Goal: Find contact information: Find contact information

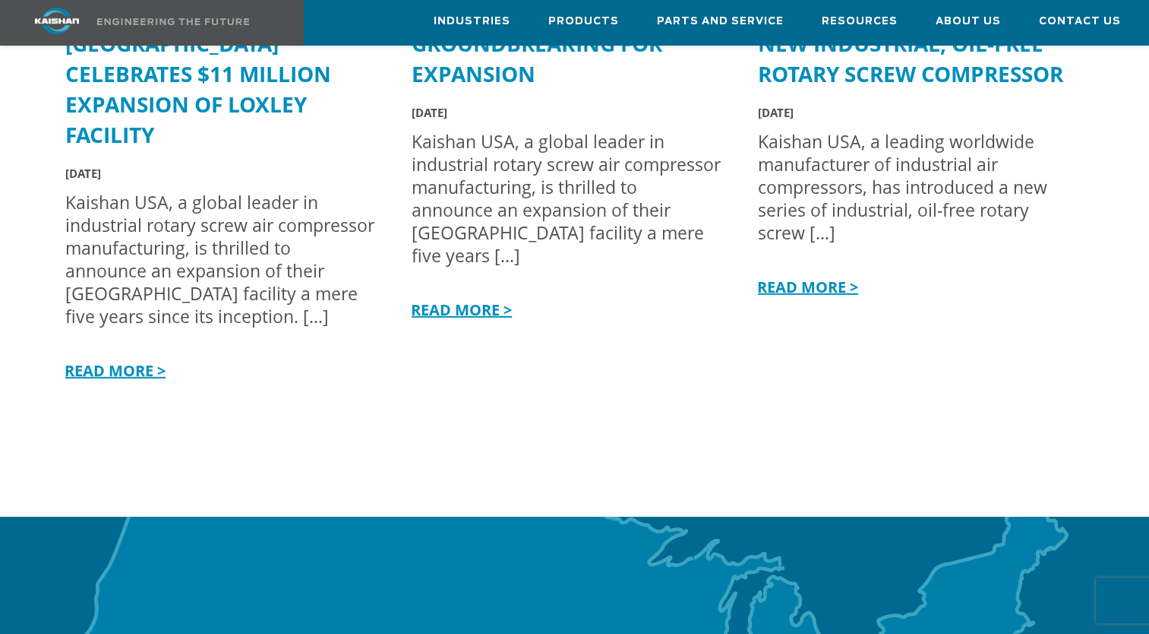
scroll to position [5203, 0]
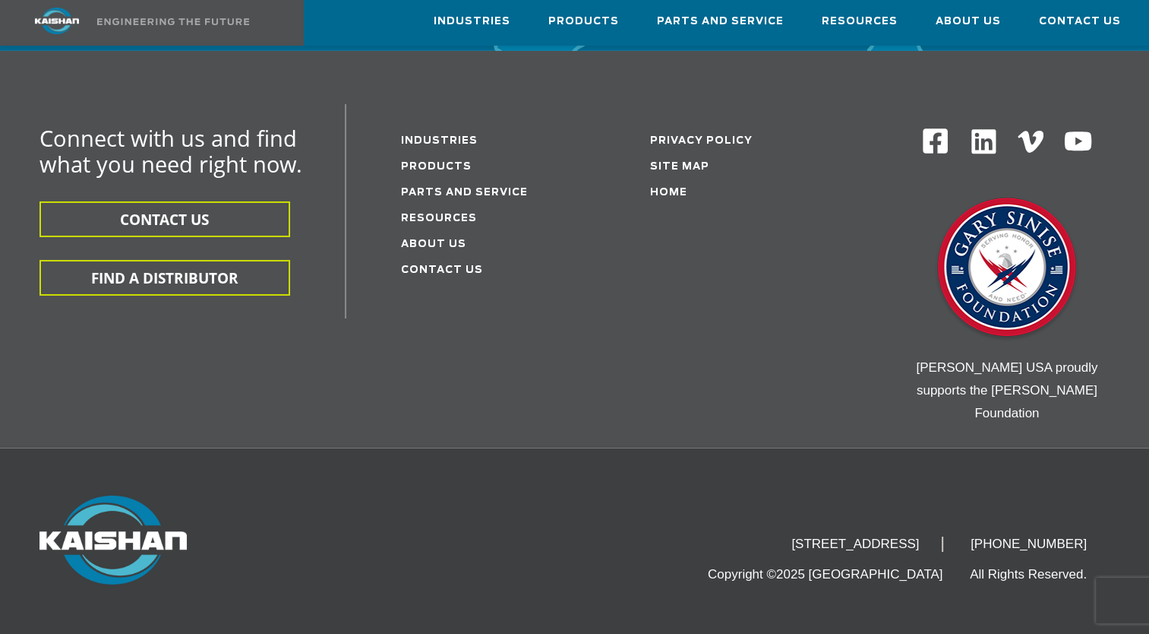
click at [978, 127] on img at bounding box center [984, 142] width 30 height 30
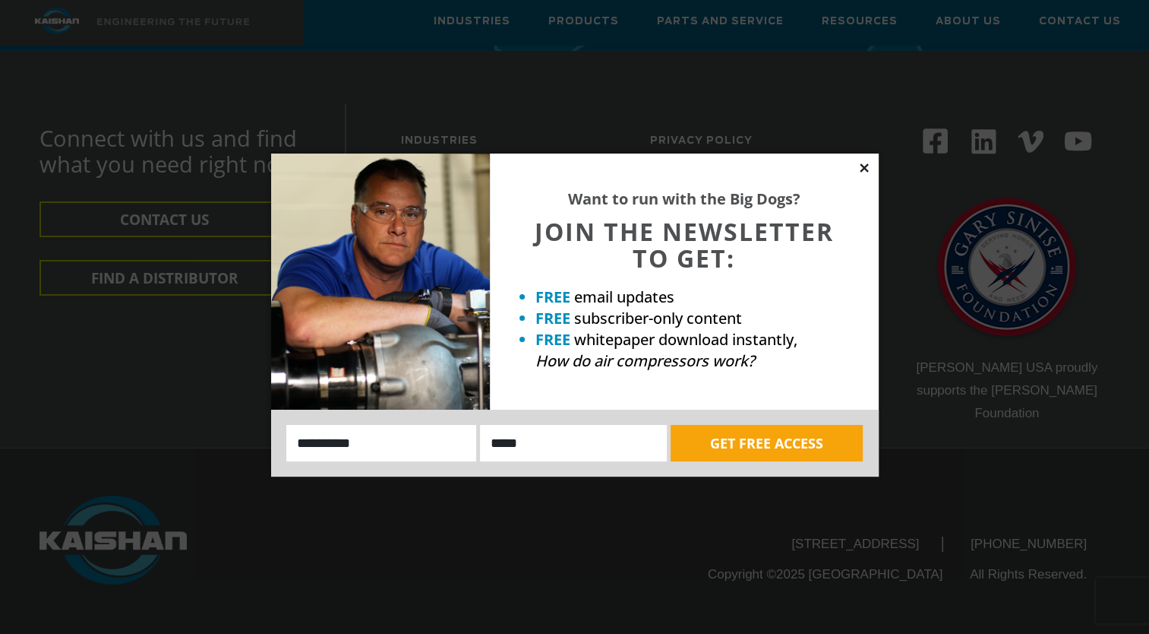
click at [858, 166] on icon at bounding box center [865, 168] width 14 height 14
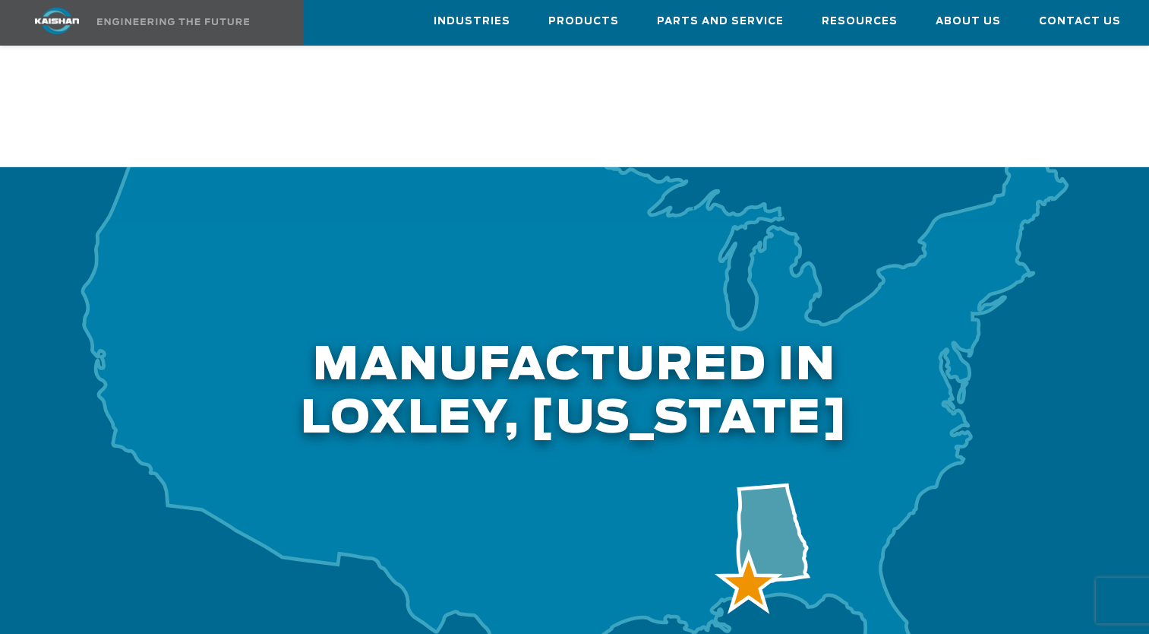
scroll to position [4862, 0]
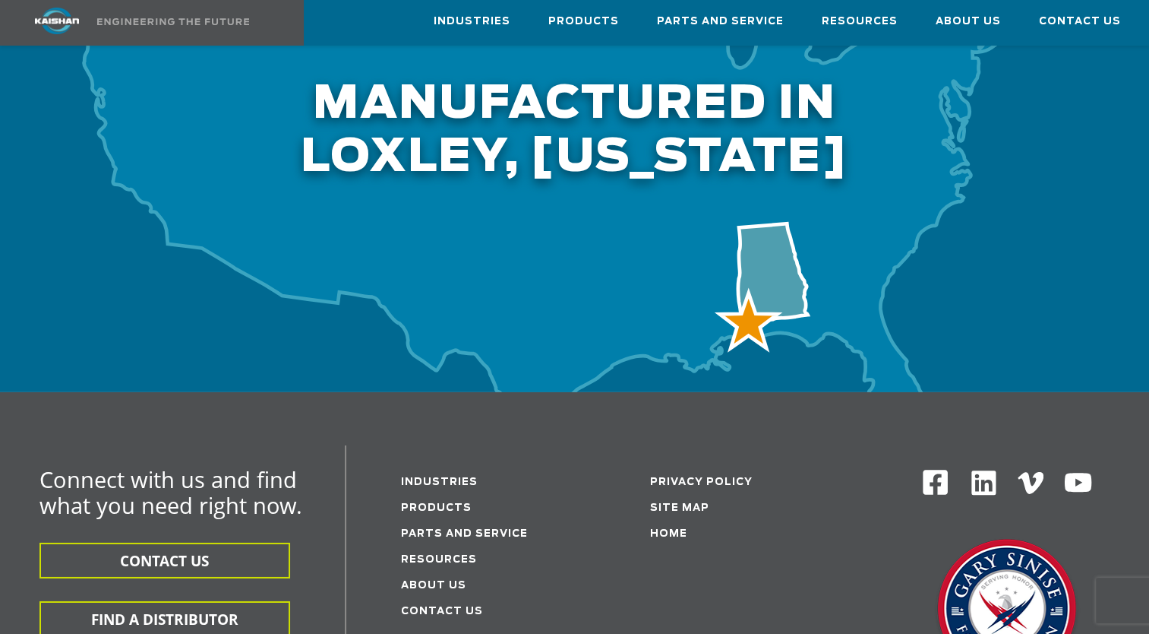
click at [446, 571] on li "About Us" at bounding box center [486, 584] width 170 height 26
click at [447, 580] on link "About Us" at bounding box center [433, 585] width 65 height 10
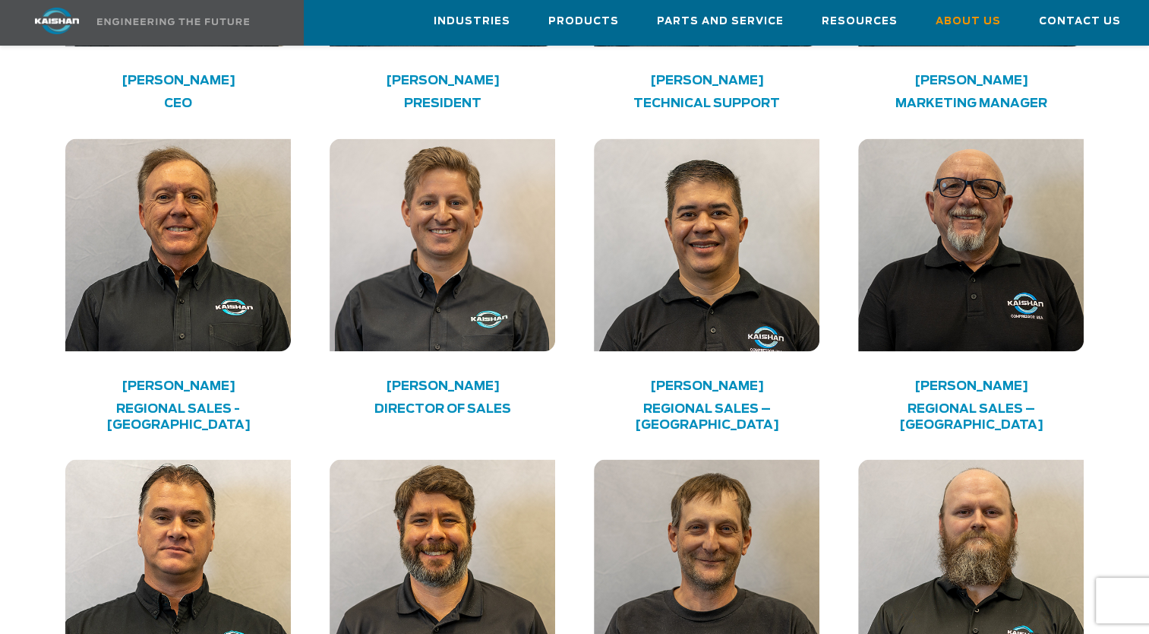
scroll to position [2583, 0]
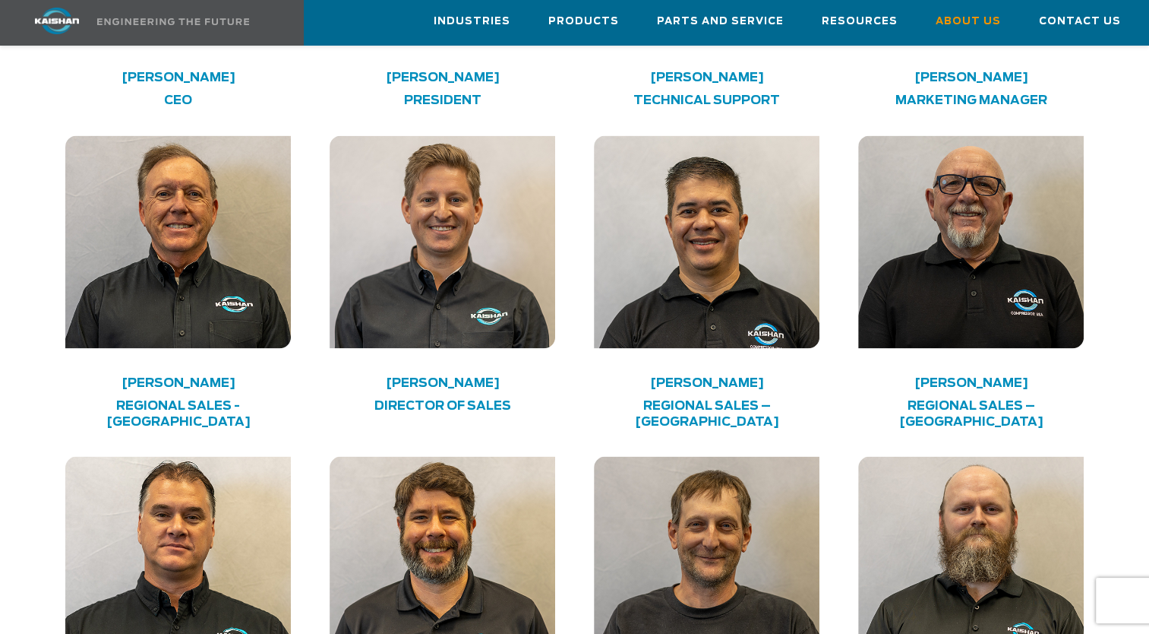
click at [450, 279] on img at bounding box center [442, 241] width 225 height 213
click at [442, 378] on h4 "[PERSON_NAME]" at bounding box center [442, 382] width 180 height 8
click at [438, 397] on h4 "DIRECTOR OF SALES" at bounding box center [442, 405] width 180 height 16
click at [174, 397] on h4 "Regional Sales - USA" at bounding box center [178, 413] width 180 height 32
click at [183, 378] on h4 "Chris Downs" at bounding box center [178, 382] width 180 height 8
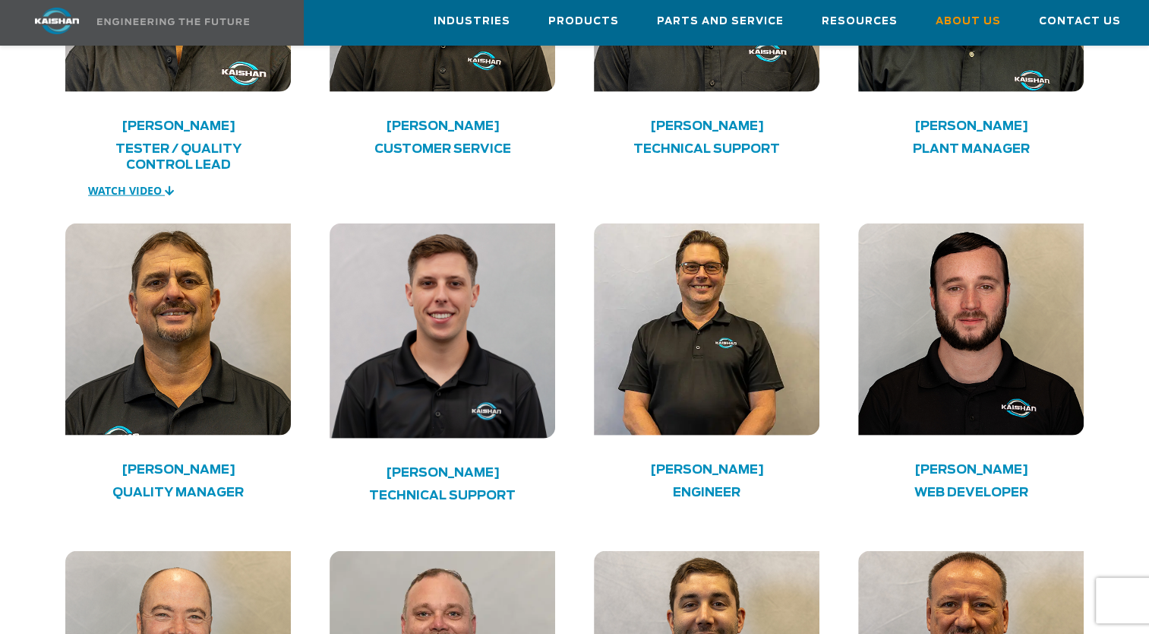
scroll to position [3798, 0]
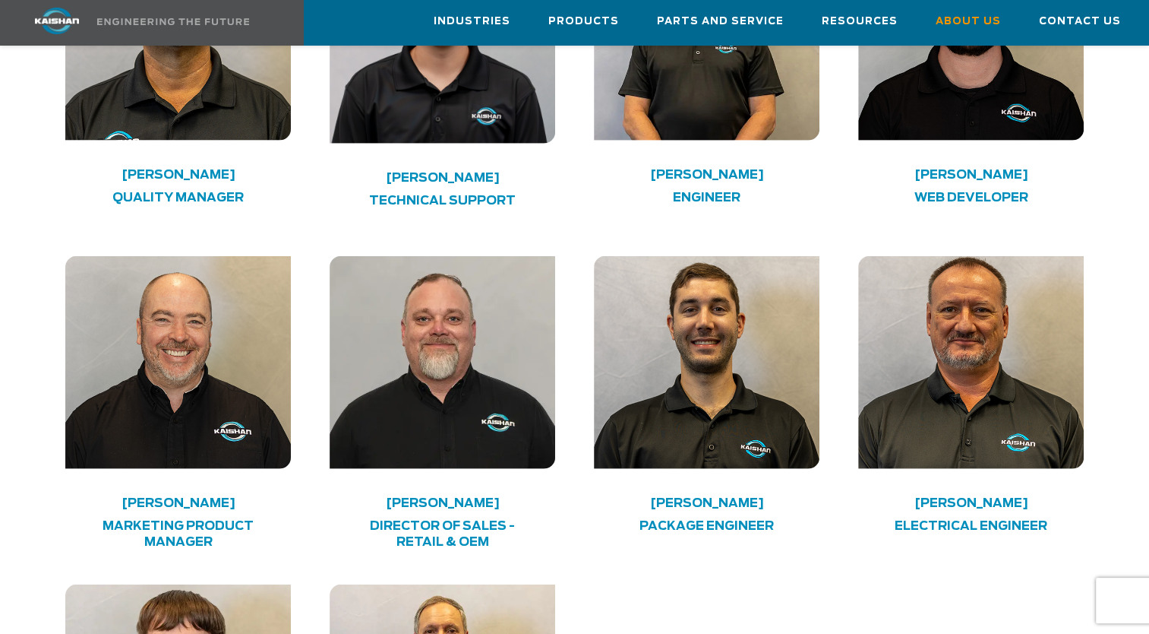
click at [461, 499] on div "Jason Westcott Director of Sales - Retail & OEM" at bounding box center [442, 530] width 225 height 62
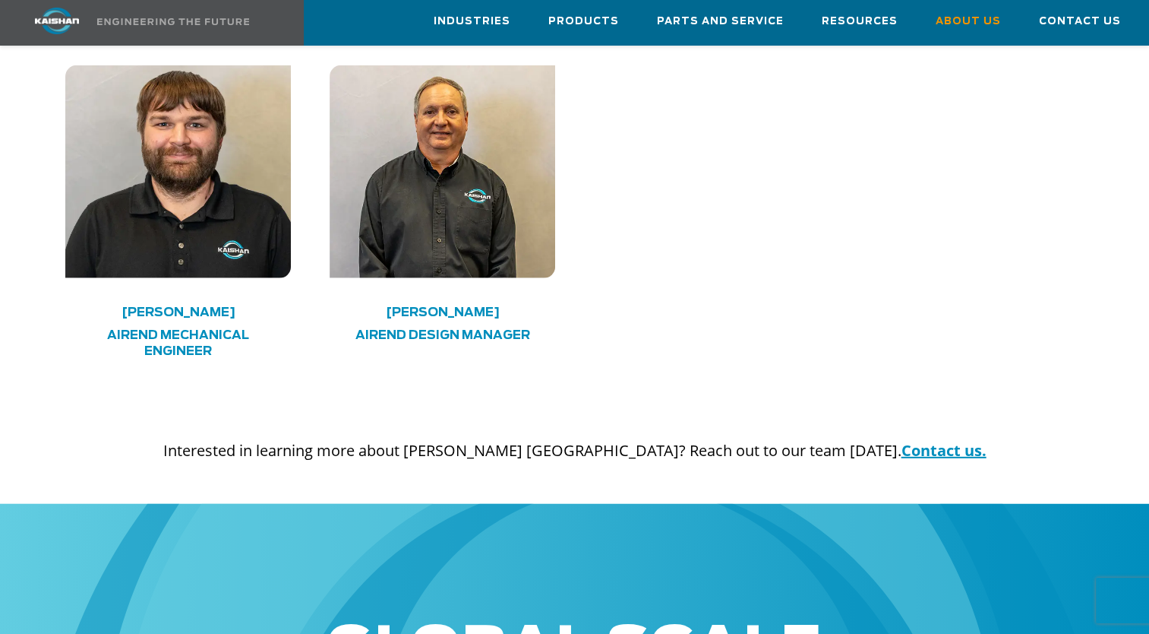
scroll to position [4938, 0]
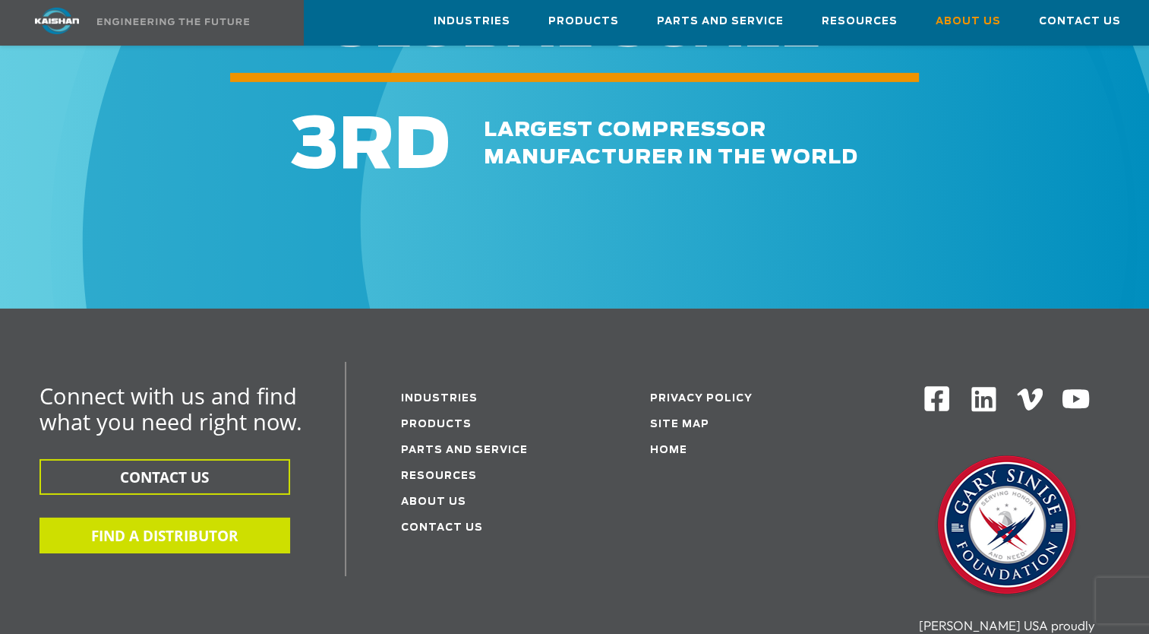
click at [244, 517] on button "FIND A DISTRIBUTOR" at bounding box center [165, 535] width 251 height 36
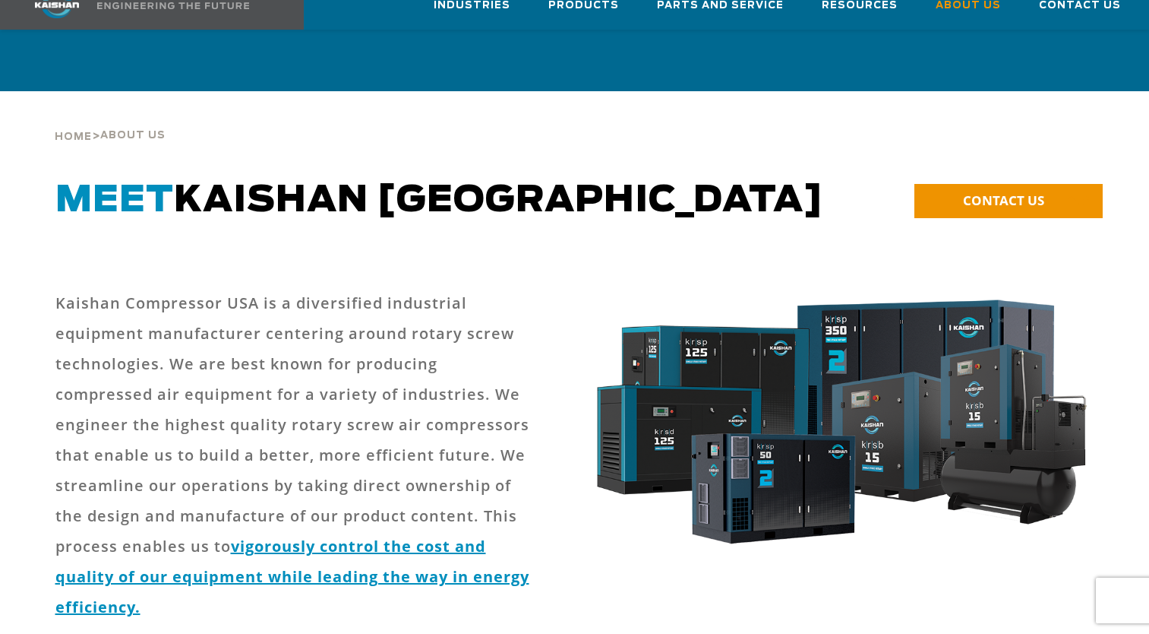
scroll to position [4938, 0]
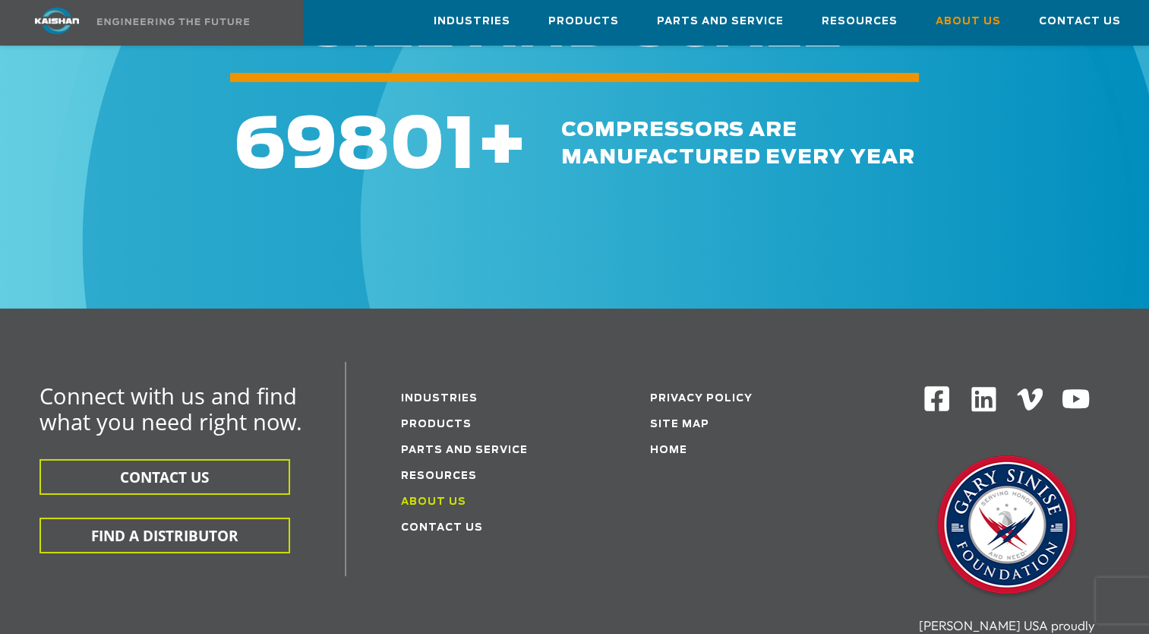
click at [440, 497] on link "About Us" at bounding box center [433, 502] width 65 height 10
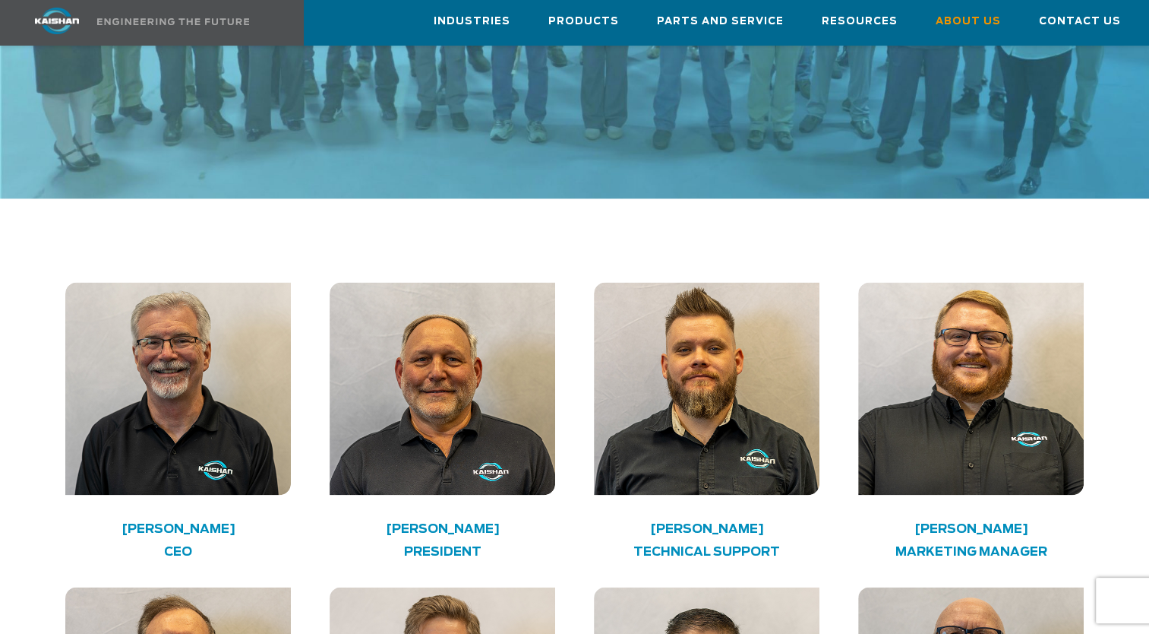
scroll to position [2583, 0]
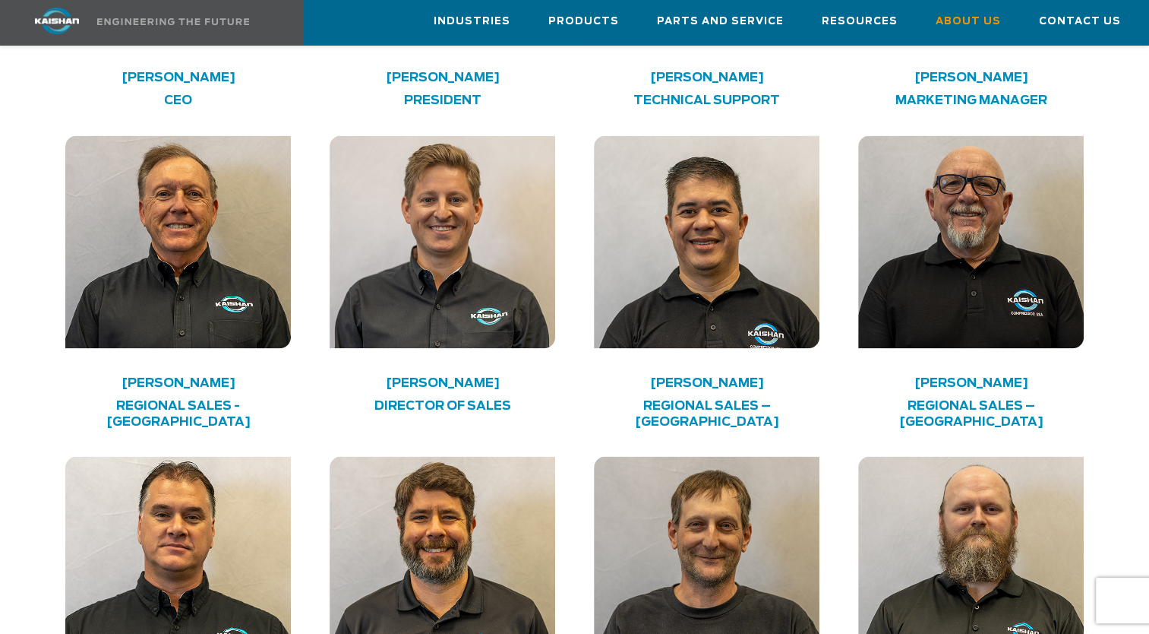
click at [188, 397] on h4 "Regional Sales - [GEOGRAPHIC_DATA]" at bounding box center [178, 413] width 180 height 32
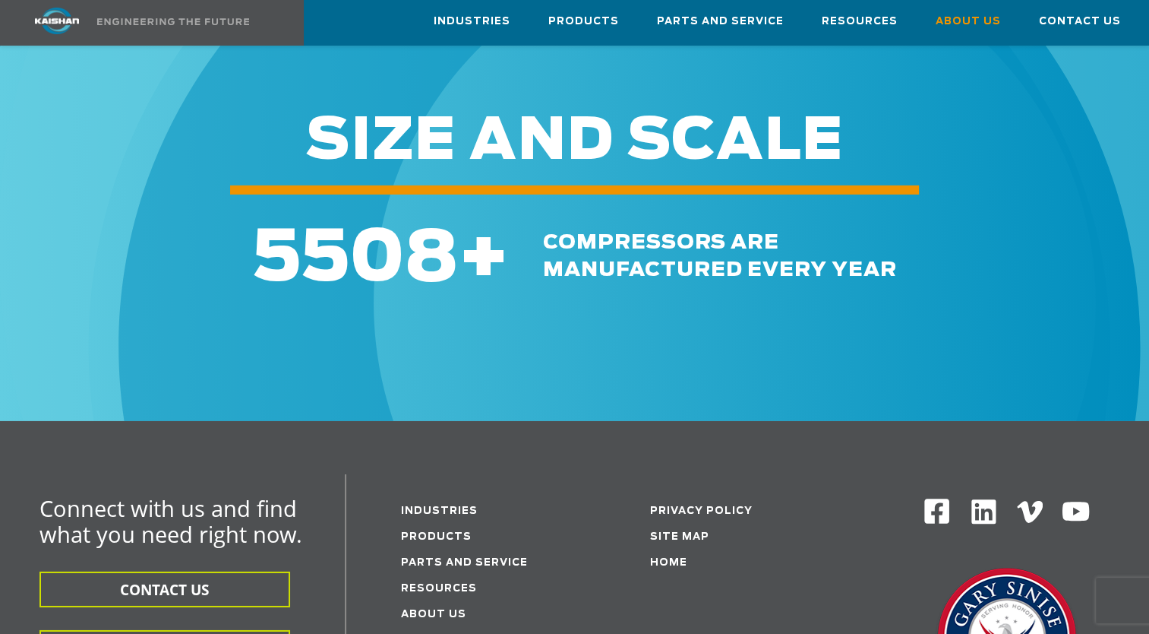
scroll to position [4821, 0]
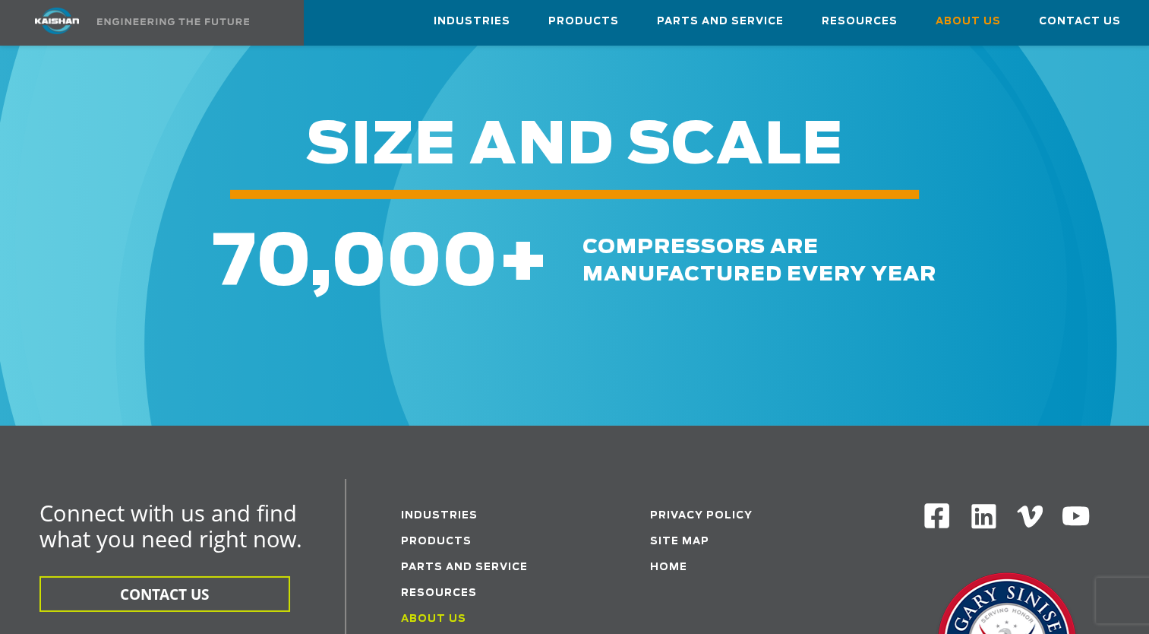
click at [453, 614] on link "About Us" at bounding box center [433, 619] width 65 height 10
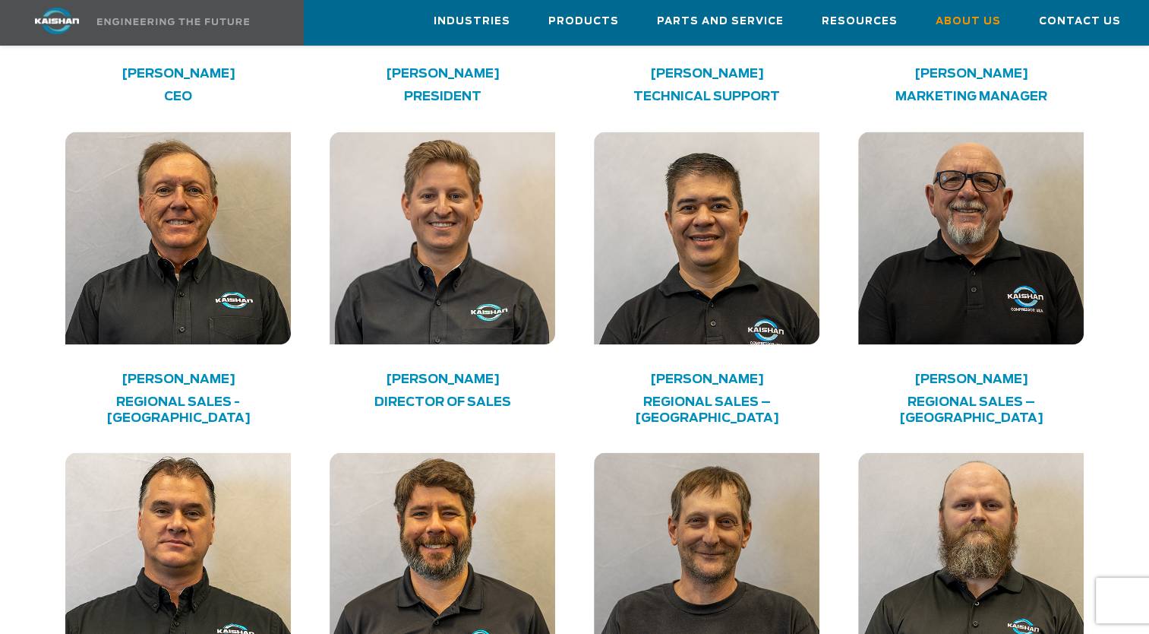
scroll to position [2583, 0]
